Goal: Transaction & Acquisition: Purchase product/service

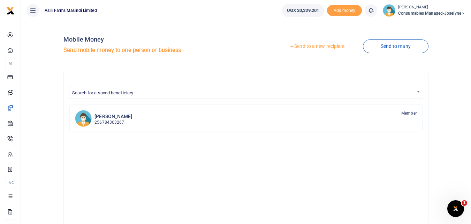
click at [310, 45] on link "Send to a new recipient" at bounding box center [317, 46] width 91 height 13
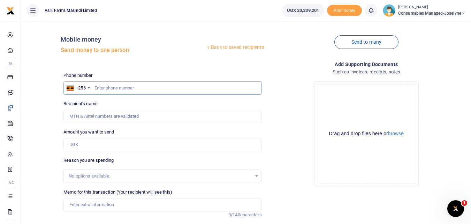
click at [105, 86] on input "text" at bounding box center [162, 87] width 198 height 13
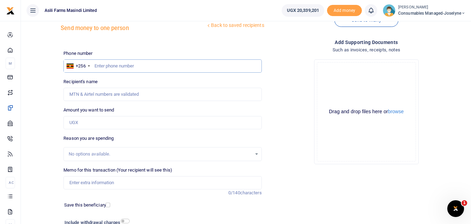
scroll to position [21, 0]
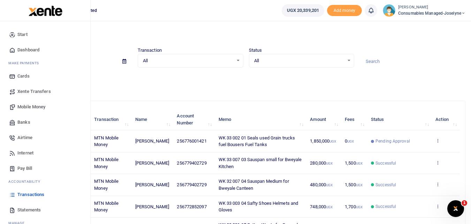
click at [29, 105] on span "Mobile Money" at bounding box center [31, 106] width 28 height 7
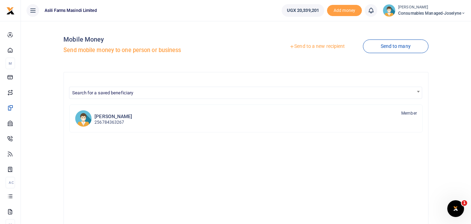
click at [319, 47] on link "Send to a new recipient" at bounding box center [317, 46] width 91 height 13
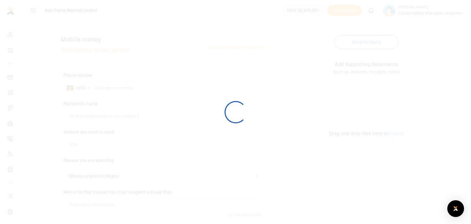
select select
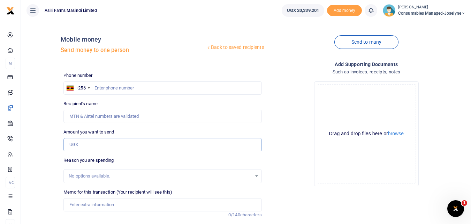
click at [85, 141] on input "Amount you want to send" at bounding box center [162, 144] width 198 height 13
paste input "0764656118"
type input "0764656118"
click at [113, 88] on input "text" at bounding box center [162, 87] width 198 height 13
type input "764666118"
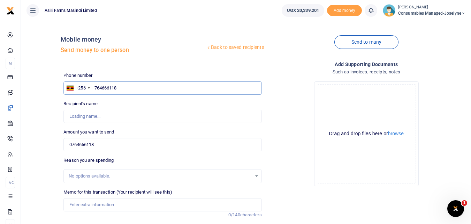
type input "[PERSON_NAME]"
type input "764656118"
click at [109, 136] on div "Amount you want to send 0764656118 Amount is required." at bounding box center [162, 139] width 198 height 23
click at [115, 142] on input "0764656118" at bounding box center [162, 144] width 198 height 13
type input "Grace Happy"
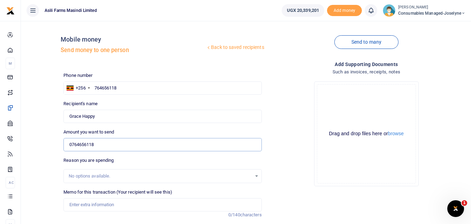
click at [108, 149] on input "0764656118" at bounding box center [162, 144] width 198 height 13
click at [104, 145] on input "0764656118" at bounding box center [162, 144] width 198 height 13
type input "7"
type input "0"
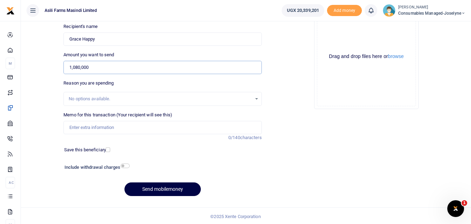
scroll to position [78, 0]
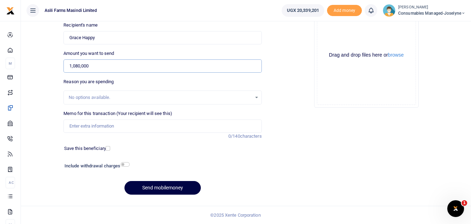
type input "1,080,000"
click at [80, 125] on input "Memo for this transaction (Your recipient will see this)" at bounding box center [162, 125] width 198 height 13
click at [80, 123] on input "Memo for this transaction (Your recipient will see this)" at bounding box center [162, 125] width 198 height 13
paste input "WK 33 /007 / 08"
click at [109, 127] on input "WK 33 /007 / 08" at bounding box center [162, 125] width 198 height 13
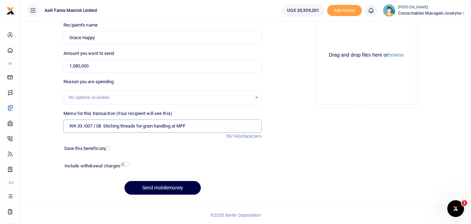
click at [96, 126] on input "WK 33 /007 / 08 Stiching threads for grain handling at MPF" at bounding box center [162, 125] width 198 height 13
type input "WK 33 007 08 Stiching threads for grain handling at MPF"
click at [397, 55] on button "browse" at bounding box center [396, 54] width 16 height 5
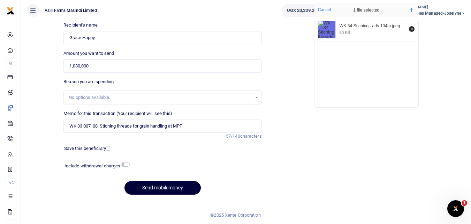
click at [170, 185] on button "Send mobilemoney" at bounding box center [163, 188] width 76 height 14
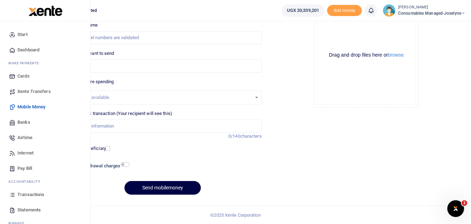
click at [13, 194] on icon at bounding box center [12, 194] width 6 height 6
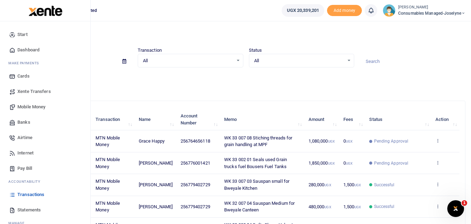
click at [31, 107] on span "Mobile Money" at bounding box center [31, 106] width 28 height 7
click at [35, 106] on span "Mobile Money" at bounding box center [31, 106] width 28 height 7
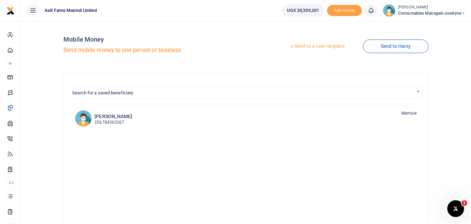
click at [308, 45] on link "Send to a new recipient" at bounding box center [317, 46] width 91 height 13
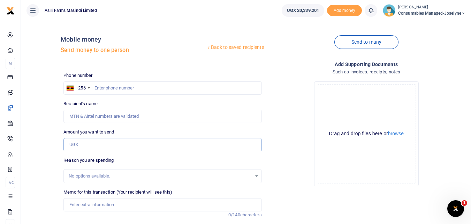
click at [82, 144] on input "Amount you want to send" at bounding box center [162, 144] width 198 height 13
type input "700,000"
click at [82, 202] on input "Memo for this transaction (Your recipient will see this)" at bounding box center [162, 204] width 198 height 13
click at [100, 202] on input "Memo for this transaction (Your recipient will see this)" at bounding box center [162, 204] width 198 height 13
paste input "WK 34 /008 / 01"
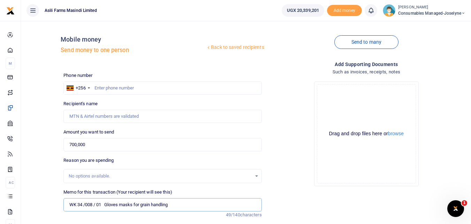
type input "WK 34 /008 / 01 Gloves masks for grain handling"
click at [104, 84] on input "text" at bounding box center [162, 87] width 198 height 13
type input "781369760"
type input "[PERSON_NAME]"
type input "781369760"
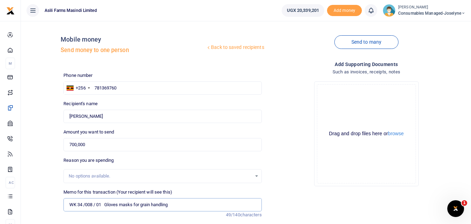
click at [96, 205] on input "WK 34 /008 / 01 Gloves masks for grain handling" at bounding box center [162, 204] width 198 height 13
type input "WK 34 008 01 Gloves masks for grain handling"
click at [401, 133] on button "browse" at bounding box center [396, 133] width 16 height 5
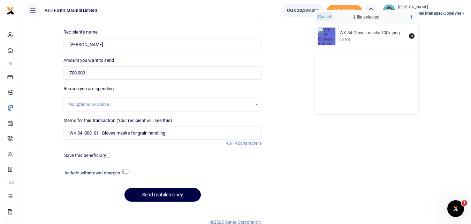
scroll to position [74, 0]
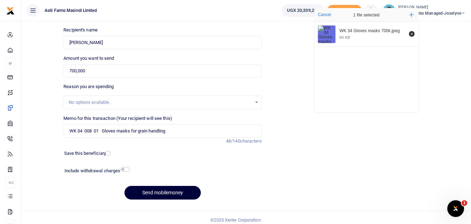
click at [160, 194] on button "Send mobilemoney" at bounding box center [163, 193] width 76 height 14
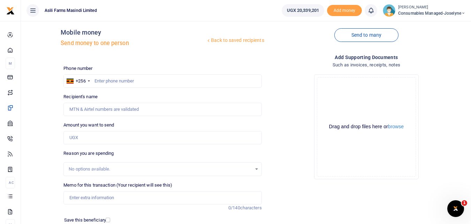
scroll to position [6, 0]
click at [120, 80] on input "text" at bounding box center [162, 81] width 198 height 13
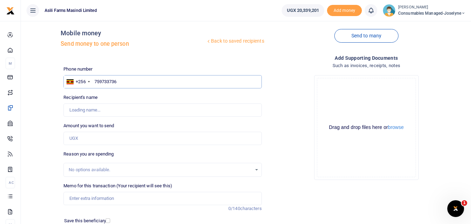
type input "759733736"
click at [91, 143] on input "Amount you want to send" at bounding box center [162, 137] width 198 height 13
type input "[PERSON_NAME]"
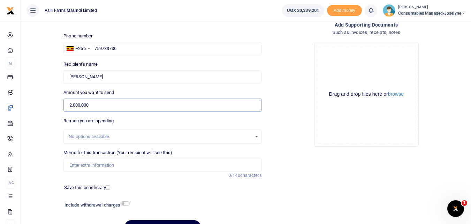
scroll to position [40, 0]
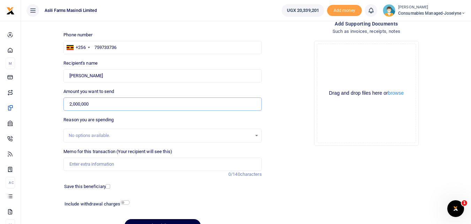
type input "2,000,000"
click at [94, 163] on input "Memo for this transaction (Your recipient will see this)" at bounding box center [162, 163] width 198 height 13
click at [76, 164] on input "Memo for this transaction (Your recipient will see this)" at bounding box center [162, 163] width 198 height 13
paste input "WK 34 /008 / 01"
click at [97, 166] on input "WK 34 /008 / 01 Consumables general maintenave" at bounding box center [162, 163] width 198 height 13
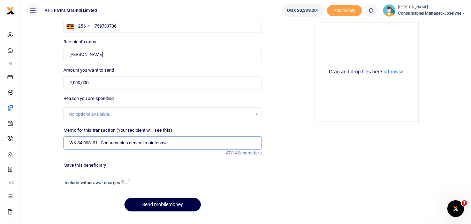
scroll to position [78, 0]
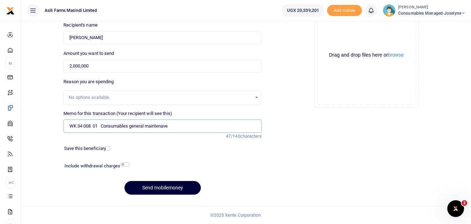
type input "WK 34 008 01 Consumables general maintenave"
click at [159, 190] on button "Send mobilemoney" at bounding box center [163, 188] width 76 height 14
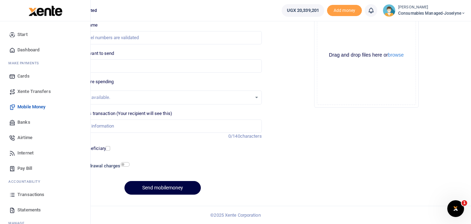
click at [14, 197] on icon at bounding box center [12, 194] width 6 height 6
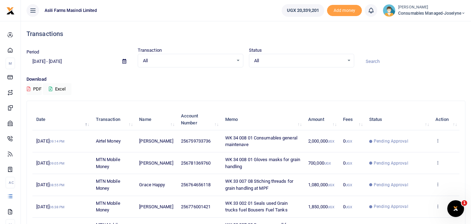
click at [438, 137] on td "View details Send again" at bounding box center [446, 141] width 28 height 22
click at [437, 140] on icon at bounding box center [438, 140] width 5 height 5
click at [422, 150] on link "View details" at bounding box center [412, 152] width 55 height 10
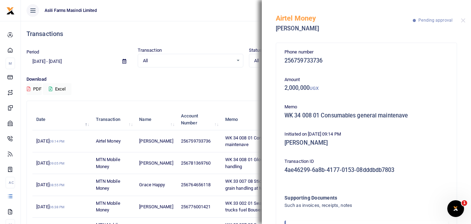
scroll to position [42, 0]
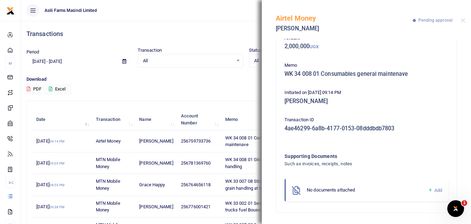
click at [428, 190] on icon at bounding box center [430, 190] width 5 height 6
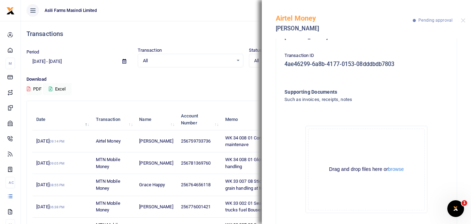
scroll to position [120, 0]
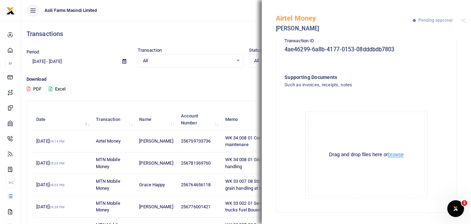
click at [397, 155] on button "browse" at bounding box center [396, 154] width 16 height 5
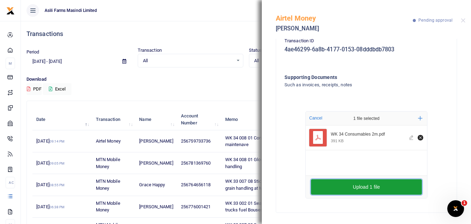
click at [361, 188] on button "Upload 1 file" at bounding box center [366, 186] width 111 height 15
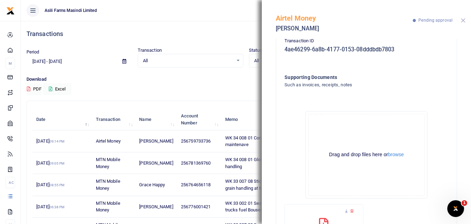
click at [465, 21] on button "Close" at bounding box center [463, 20] width 5 height 5
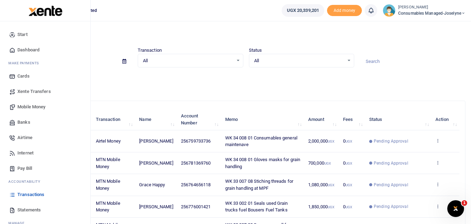
click at [43, 106] on span "Mobile Money" at bounding box center [31, 106] width 28 height 7
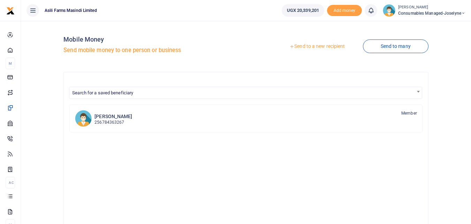
click at [306, 42] on link "Send to a new recipient" at bounding box center [317, 46] width 91 height 13
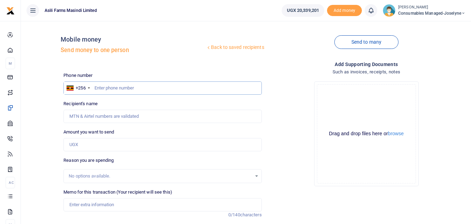
click at [101, 89] on input "text" at bounding box center [162, 87] width 198 height 13
type input "785737592"
type input "Godfrey Balikata"
type input "785737592"
